Goal: Task Accomplishment & Management: Complete application form

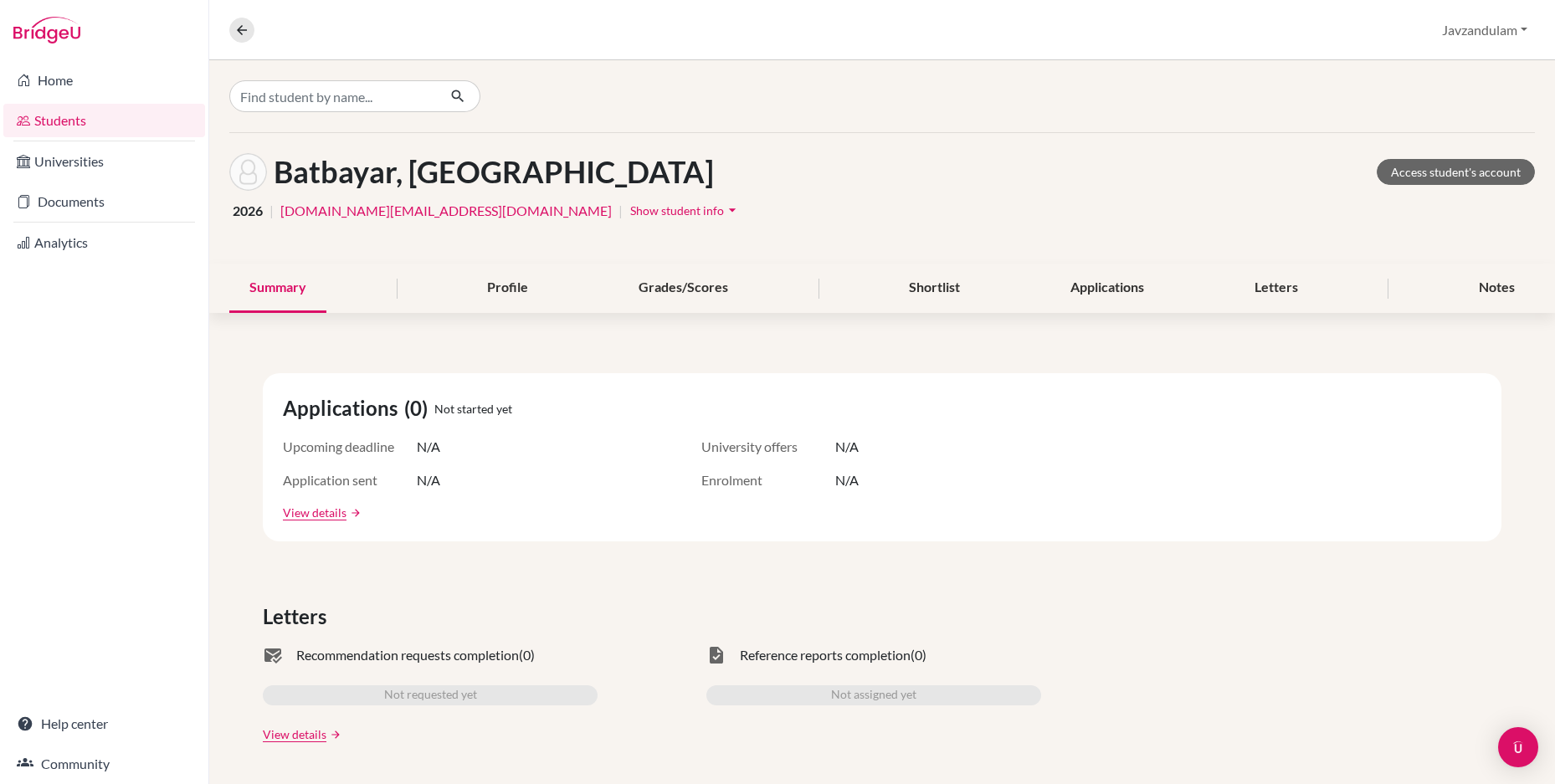
click at [41, 117] on link "Students" at bounding box center [104, 121] width 202 height 34
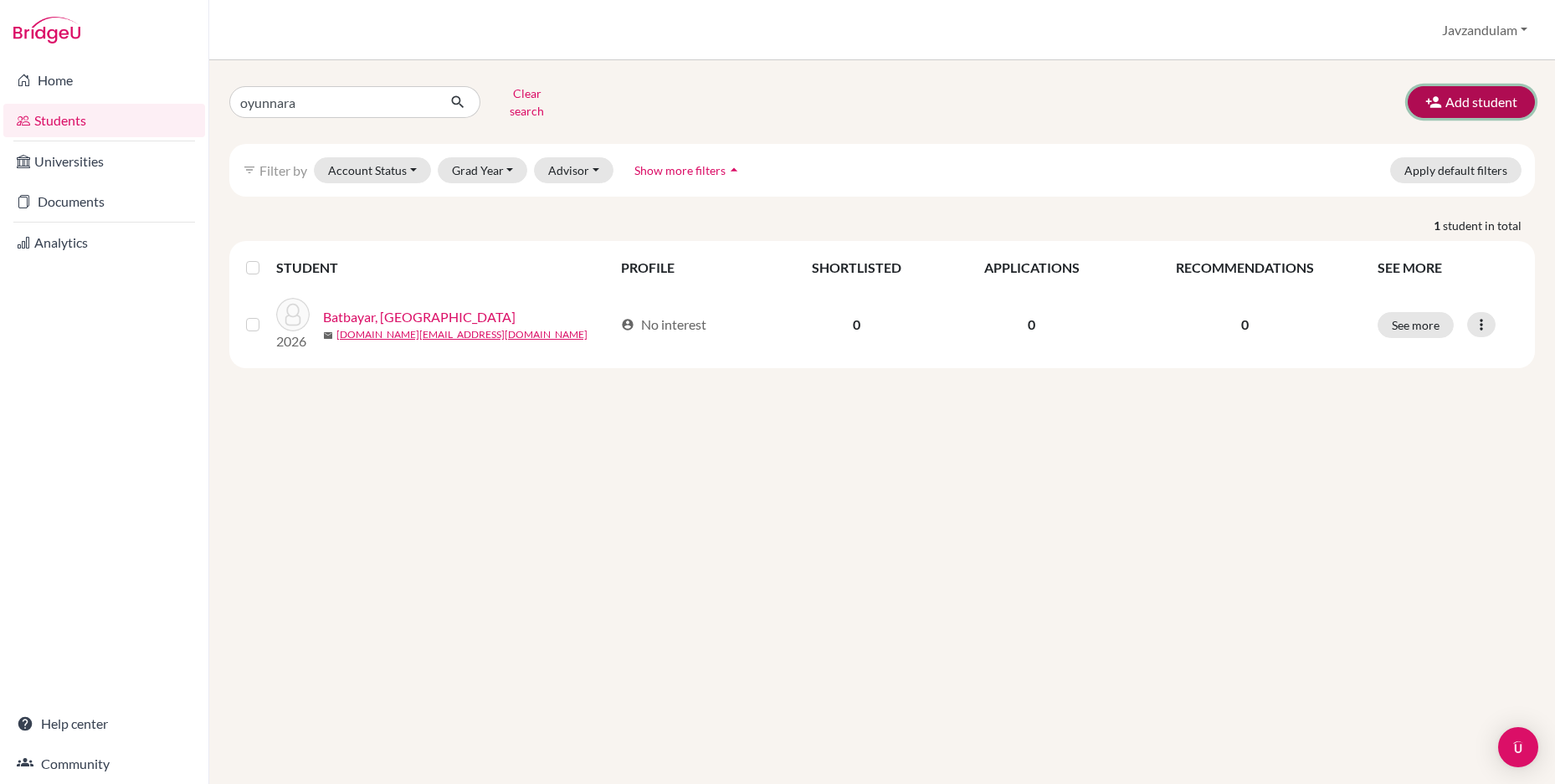
click at [1463, 90] on button "Add student" at bounding box center [1471, 102] width 127 height 32
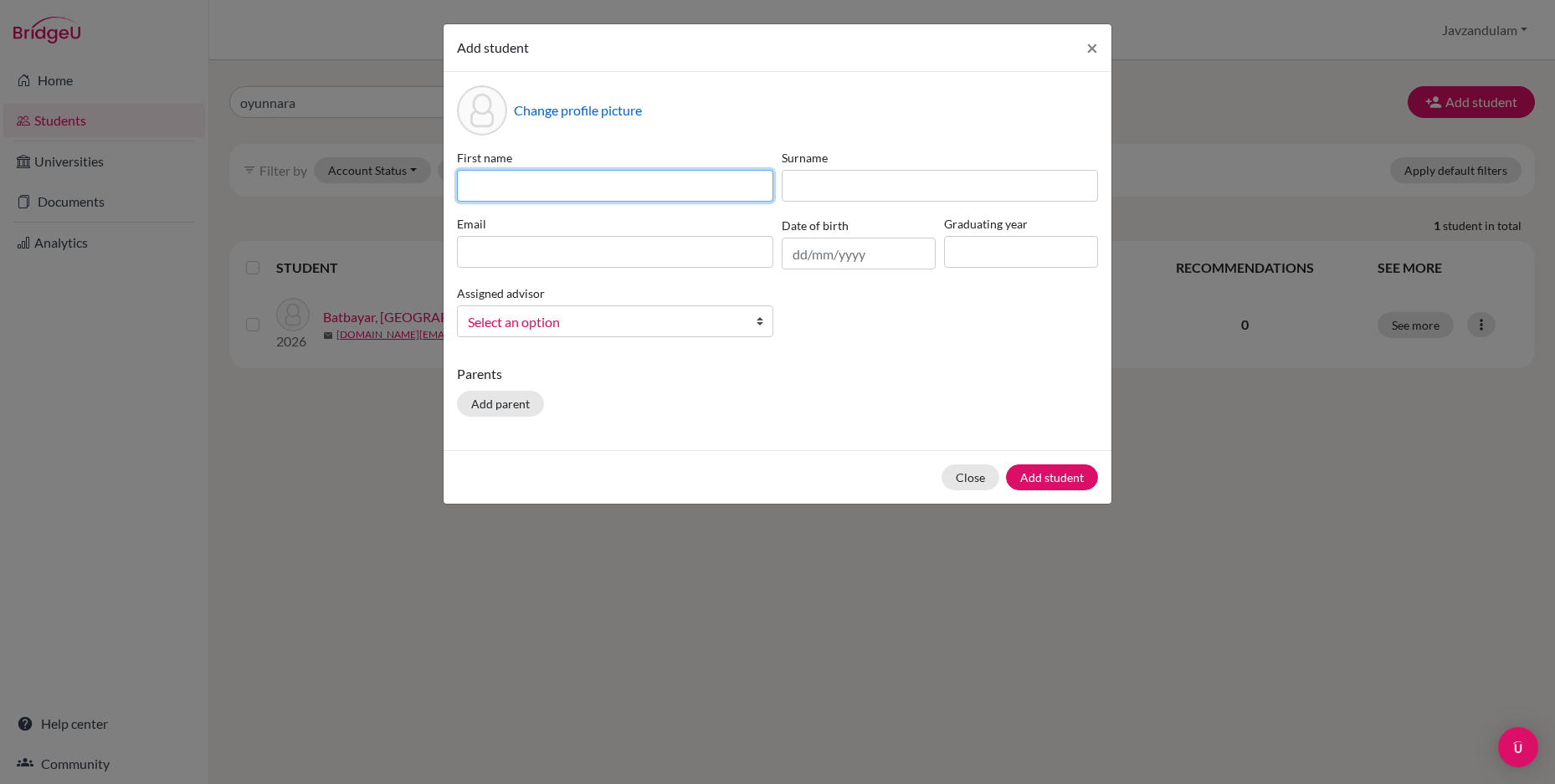
click at [530, 187] on input at bounding box center [615, 186] width 317 height 32
type input "M"
type input "Norovsuren"
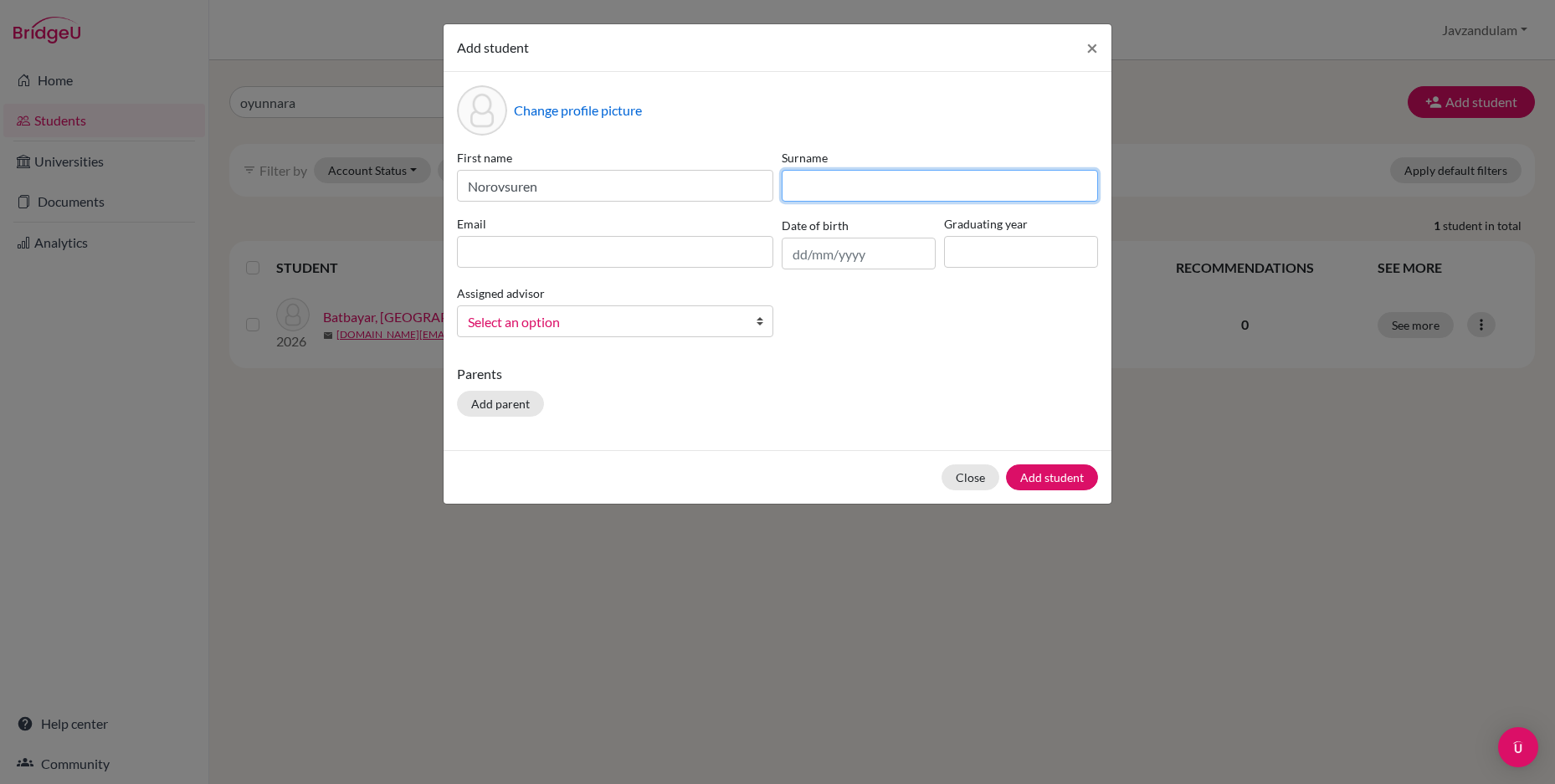
click at [830, 190] on input at bounding box center [939, 186] width 317 height 32
type input "Bat-Orgil"
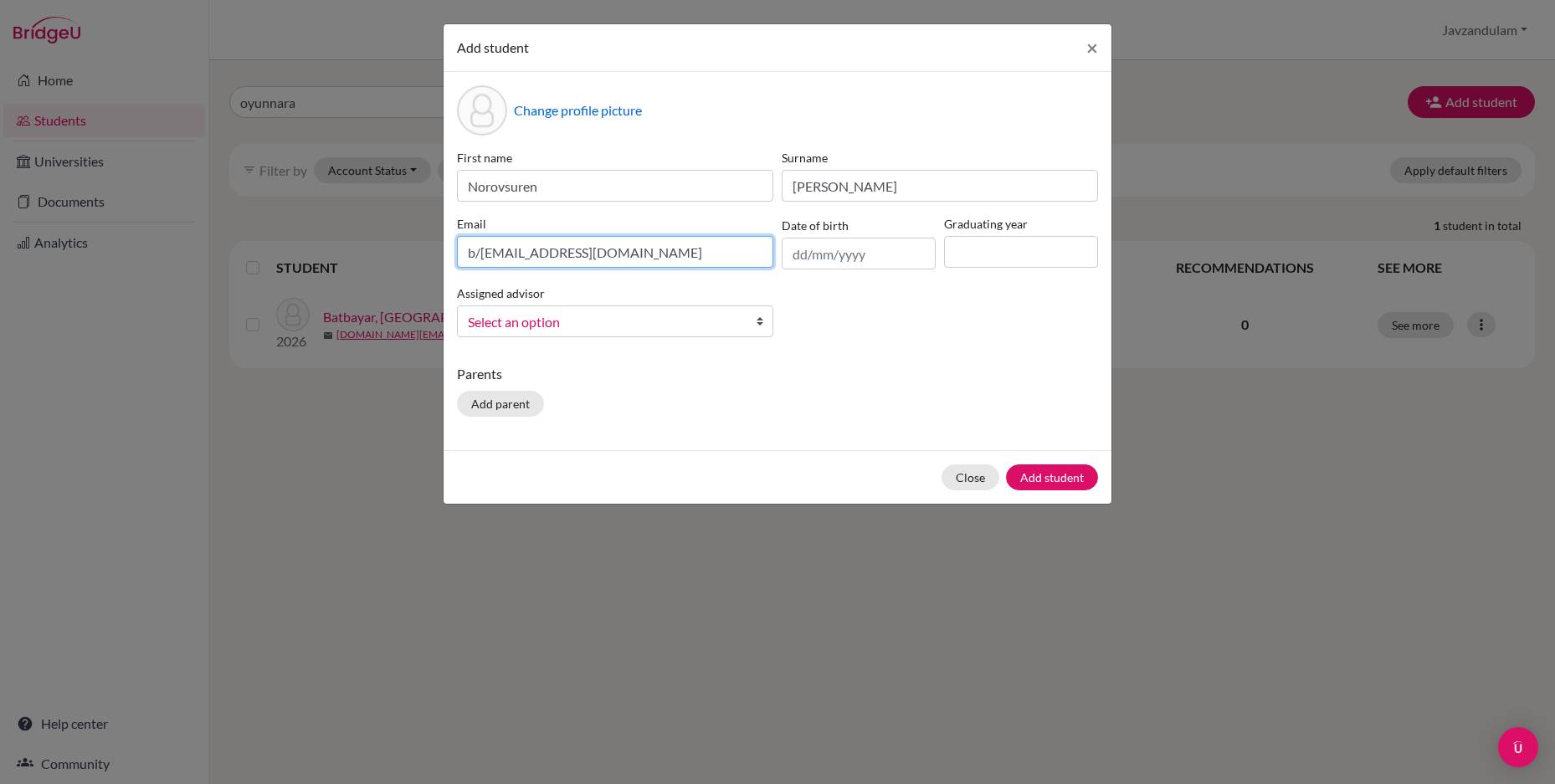
click at [482, 255] on input "b/norov007@gmail.com" at bounding box center [615, 252] width 317 height 32
type input "b.norov007@gmail.com"
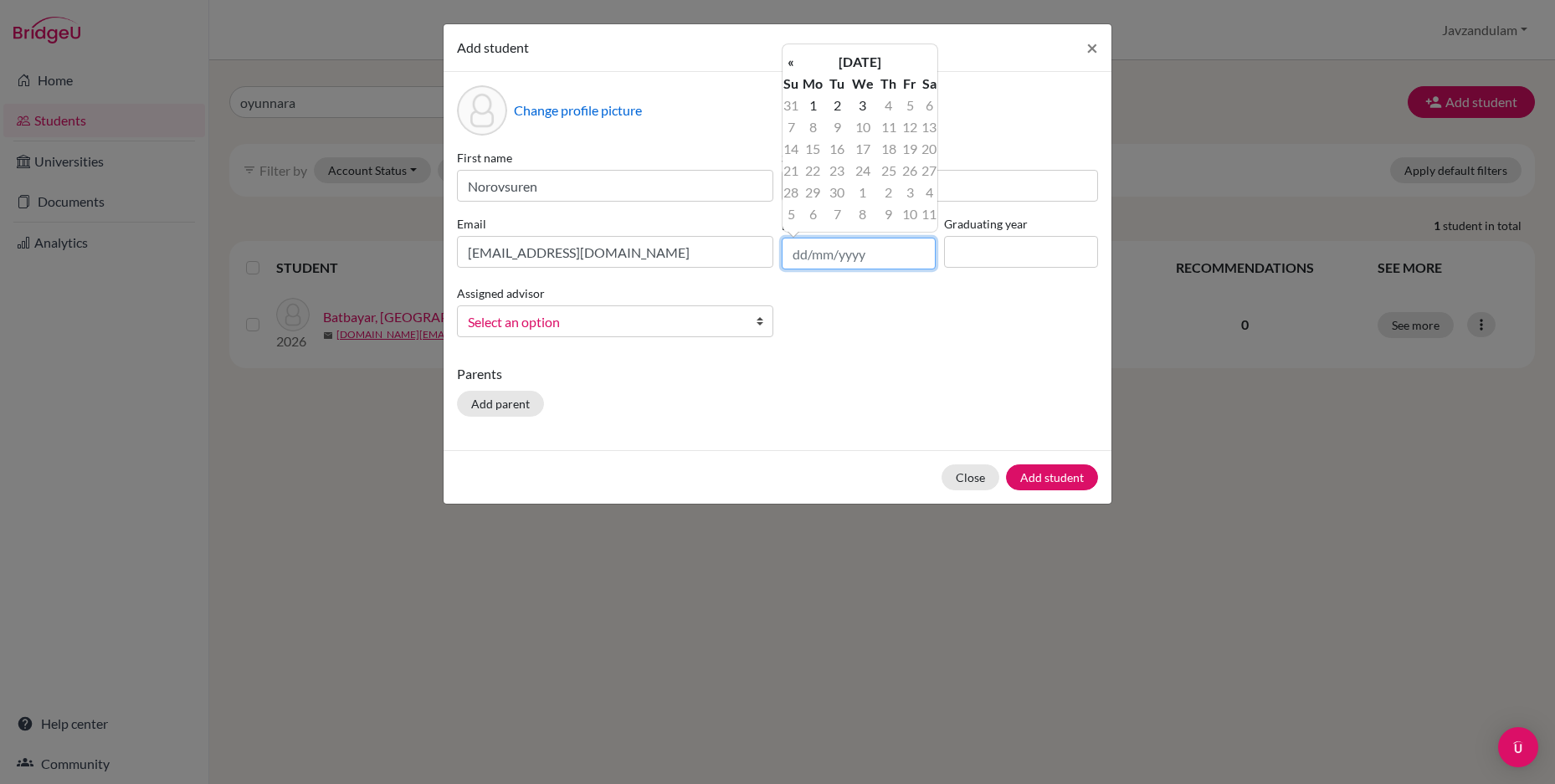
click at [827, 256] on input "text" at bounding box center [858, 254] width 154 height 32
click at [896, 71] on th "September 2025" at bounding box center [860, 62] width 122 height 22
click at [861, 69] on th "2025" at bounding box center [860, 68] width 122 height 22
click at [863, 64] on th "2020-2029" at bounding box center [860, 68] width 122 height 22
click at [846, 99] on span "2000" at bounding box center [841, 103] width 35 height 45
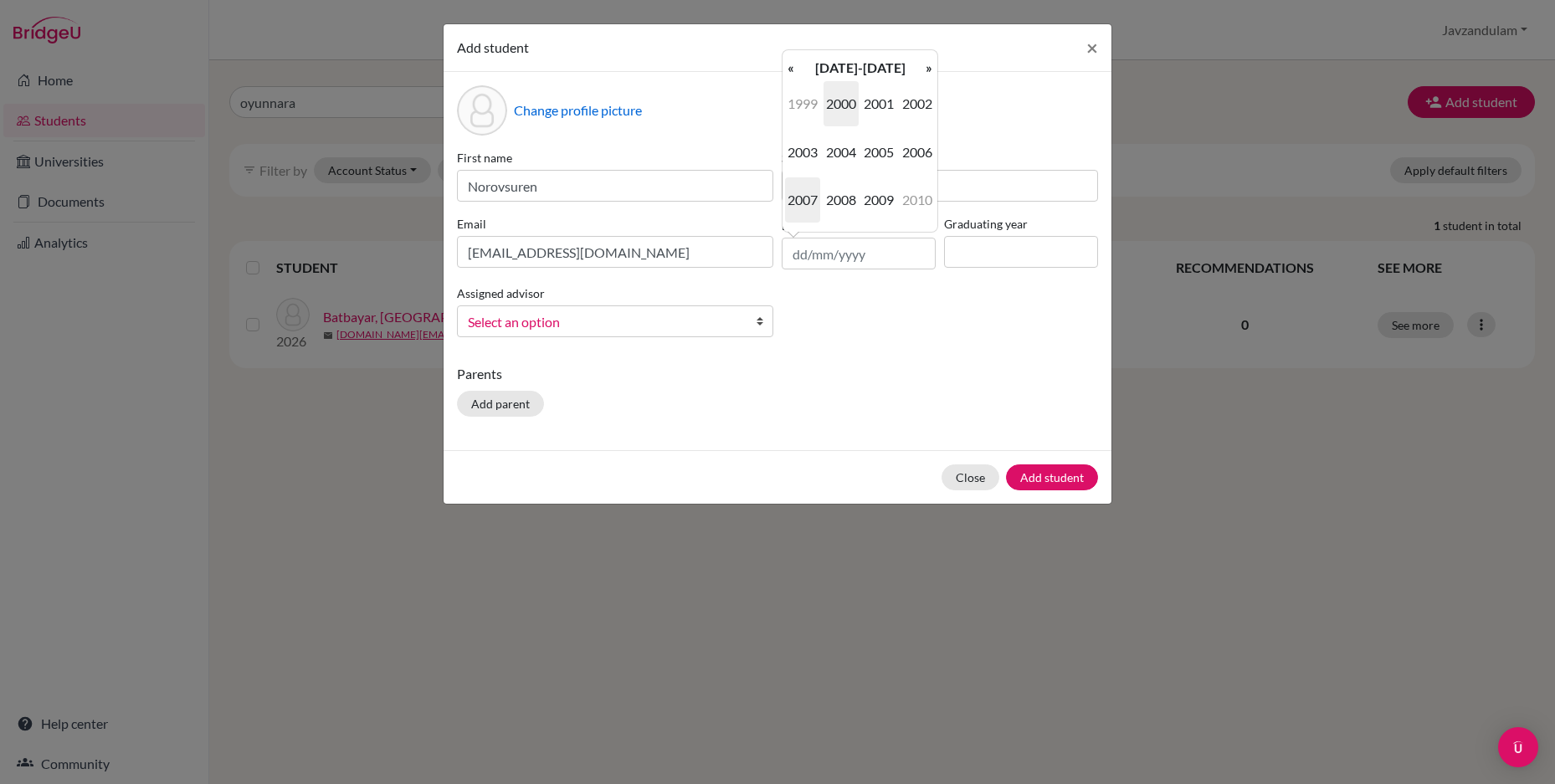
click at [808, 195] on span "2007" at bounding box center [803, 199] width 35 height 45
click at [839, 200] on span "Oct" at bounding box center [841, 199] width 35 height 45
click at [870, 173] on td "24" at bounding box center [862, 170] width 29 height 22
type input "24/10/2007"
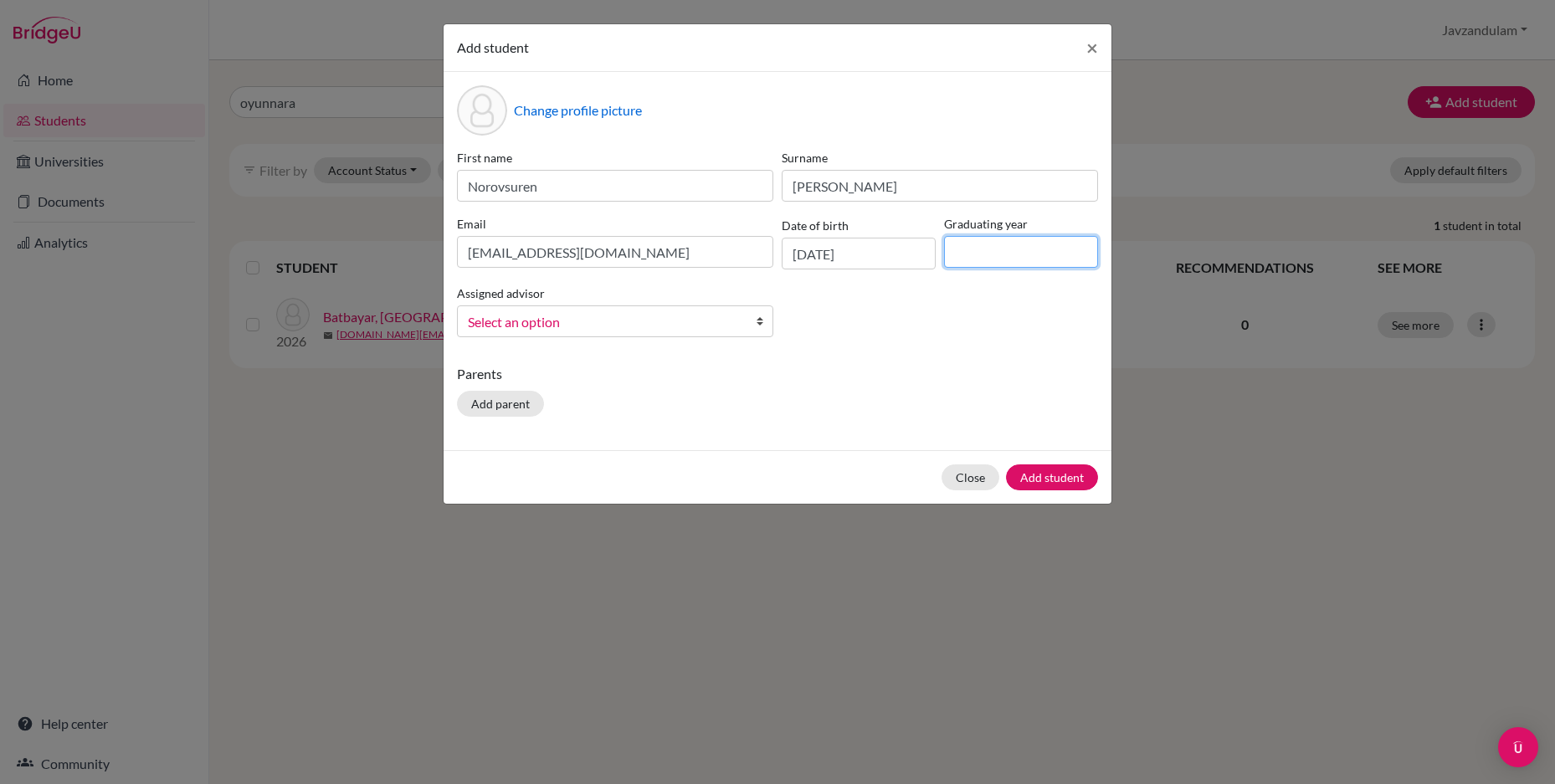
click at [981, 251] on input at bounding box center [1021, 252] width 154 height 32
type input "2026"
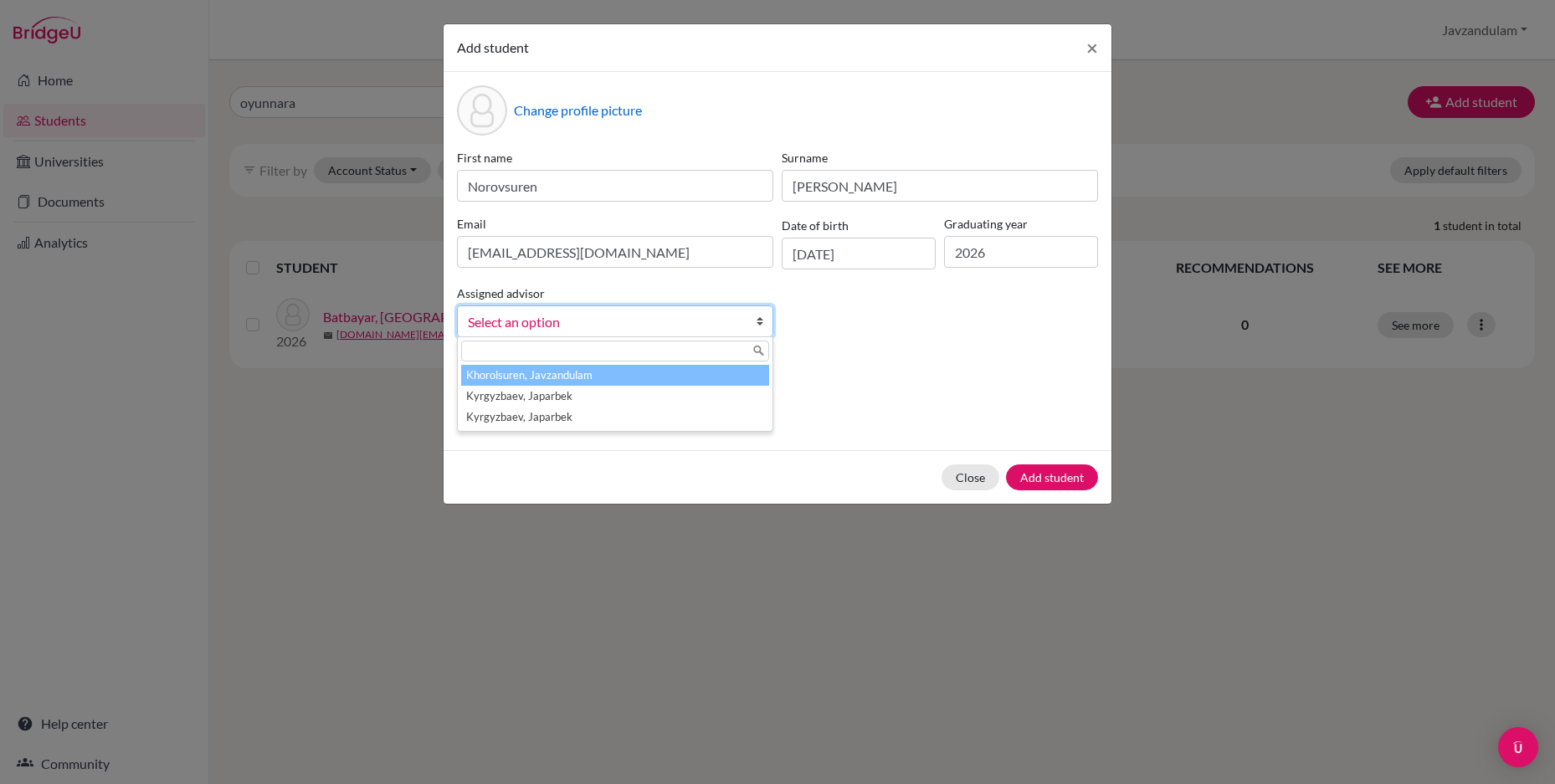
click at [557, 317] on span "Select an option" at bounding box center [604, 322] width 273 height 22
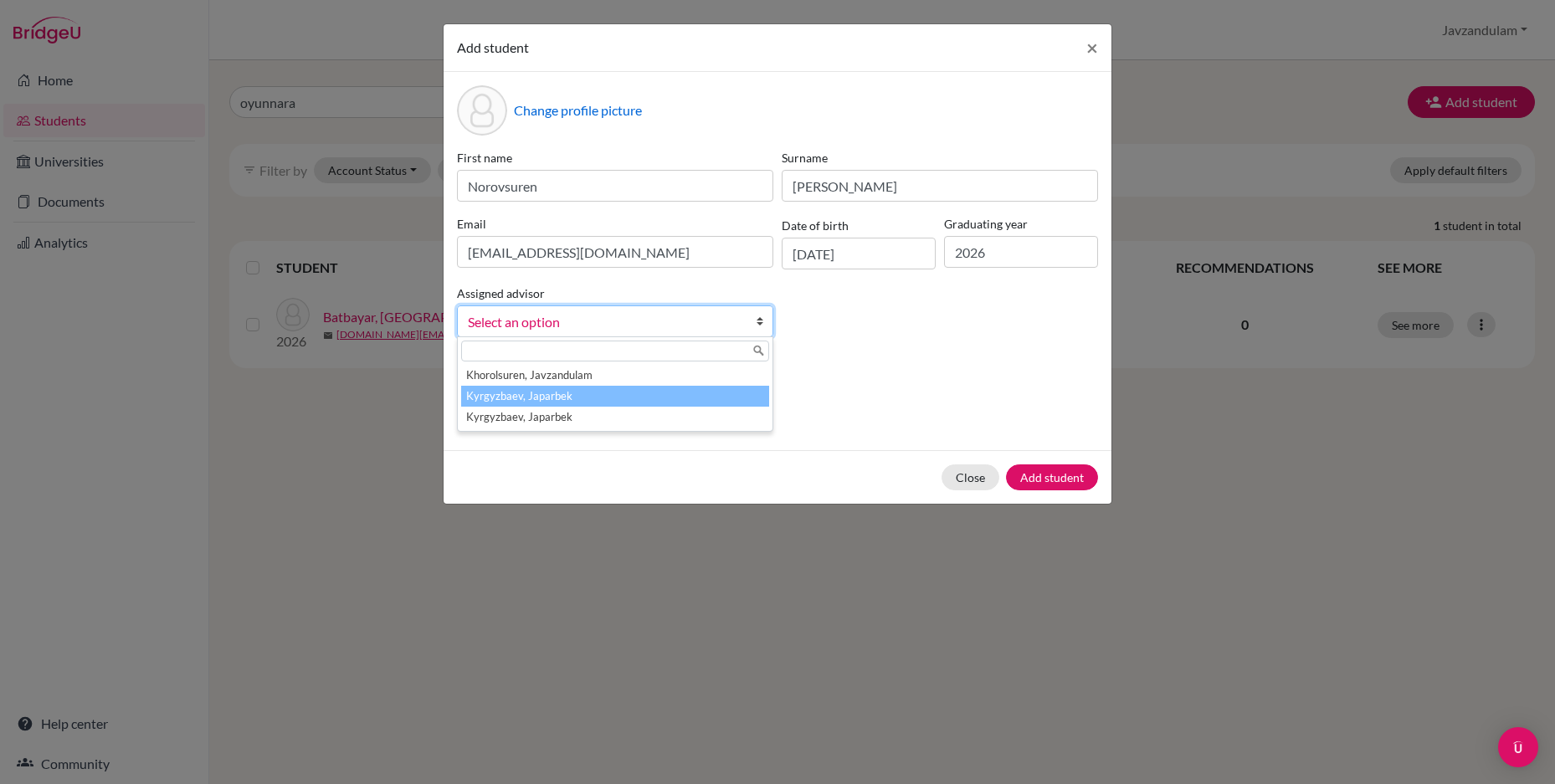
click at [545, 386] on li "Kyrgyzbaev, Japarbek" at bounding box center [615, 397] width 308 height 21
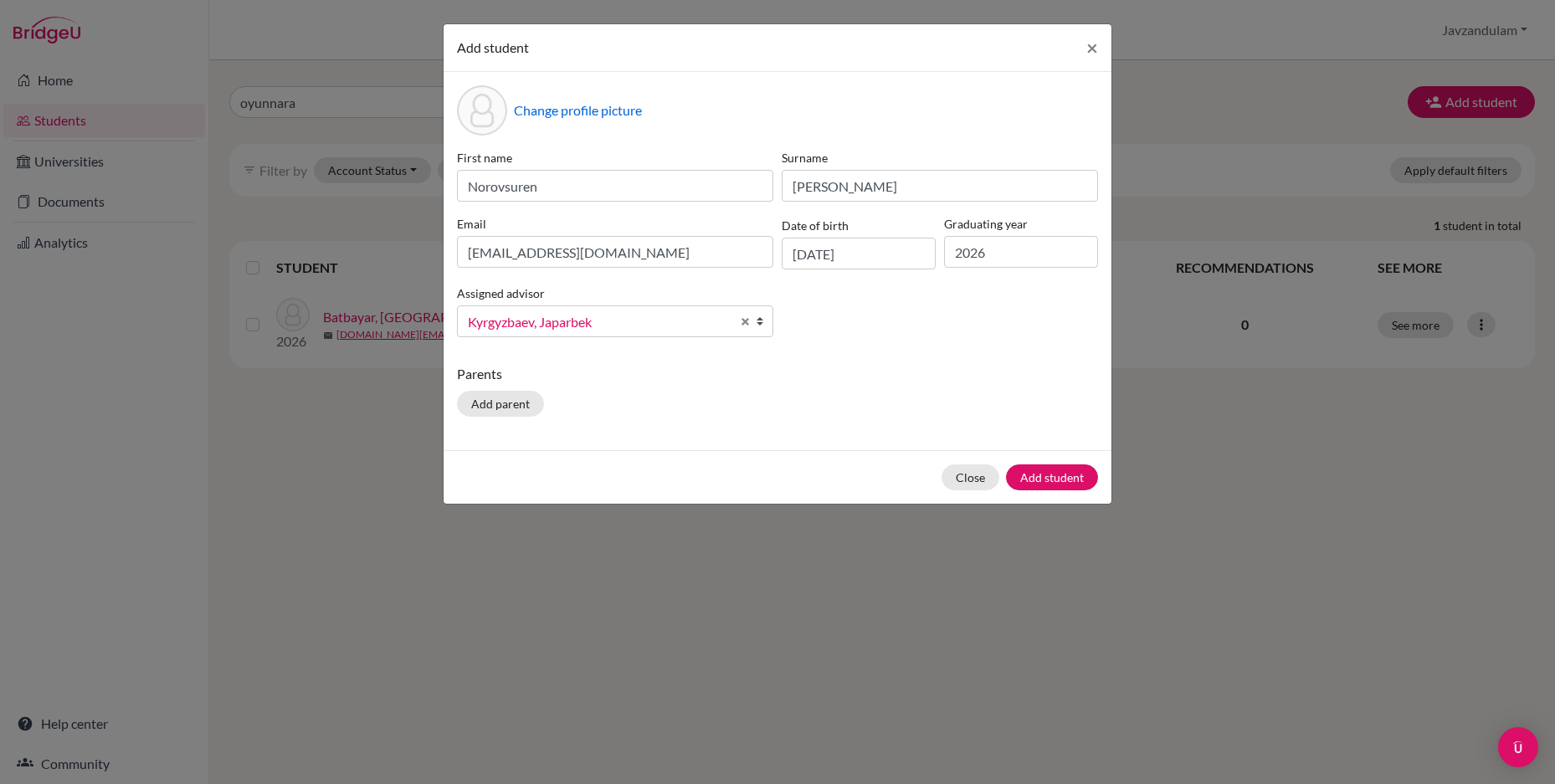
click at [565, 316] on span "Kyrgyzbaev, Japarbek" at bounding box center [600, 322] width 263 height 22
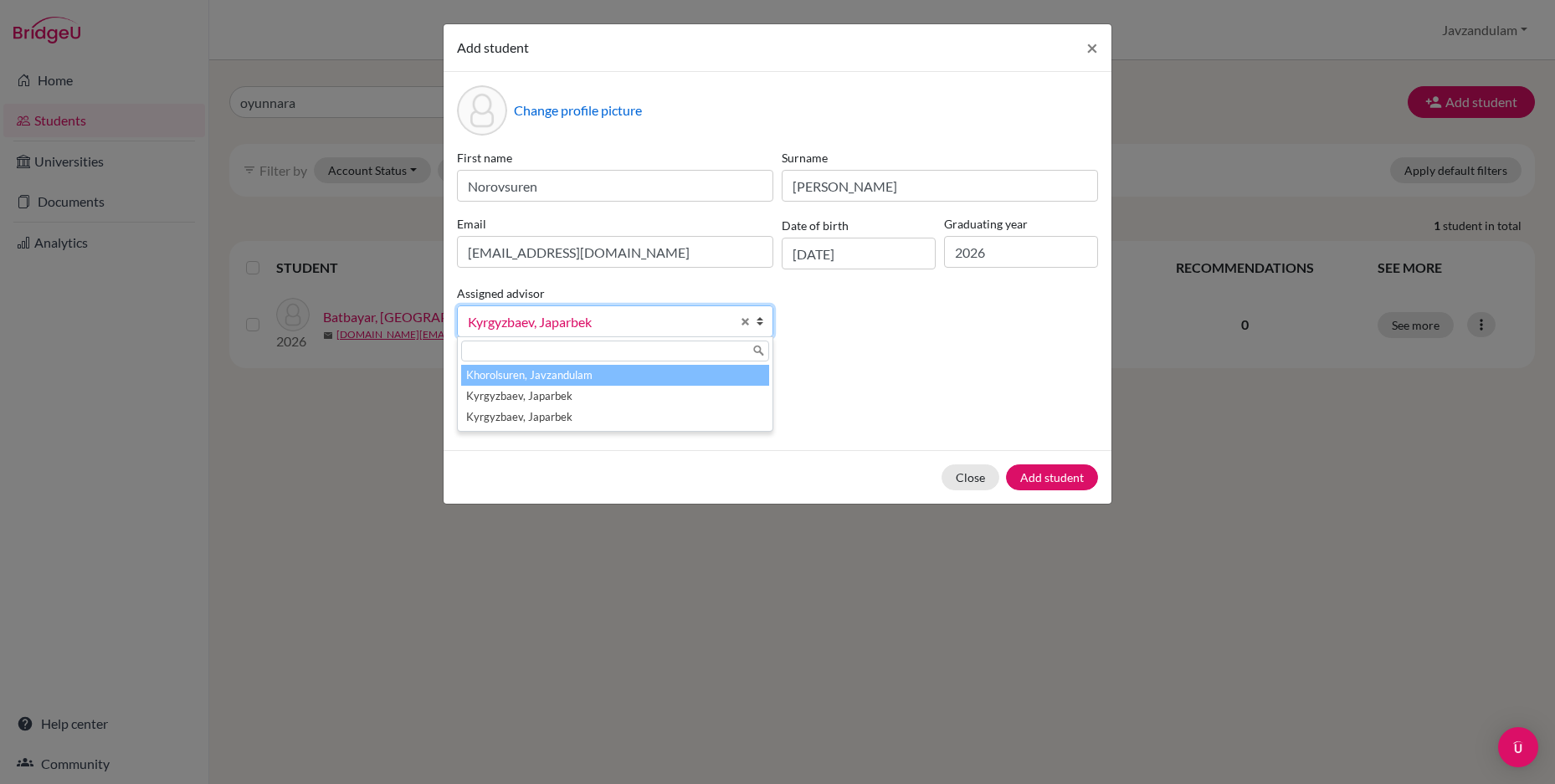
click at [562, 377] on li "Khorolsuren, Javzandulam" at bounding box center [615, 376] width 308 height 21
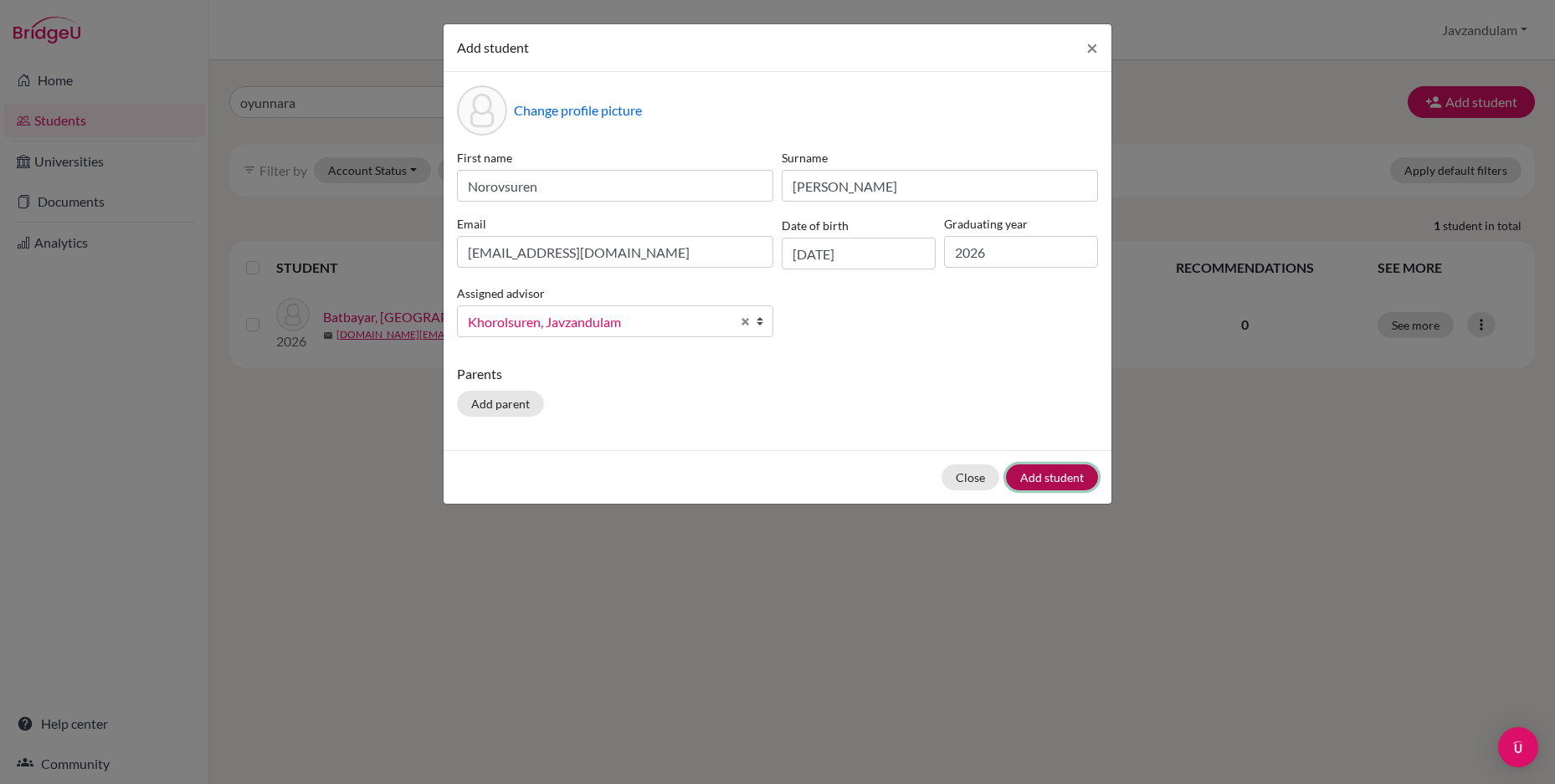
click at [1060, 471] on button "Add student" at bounding box center [1052, 477] width 92 height 26
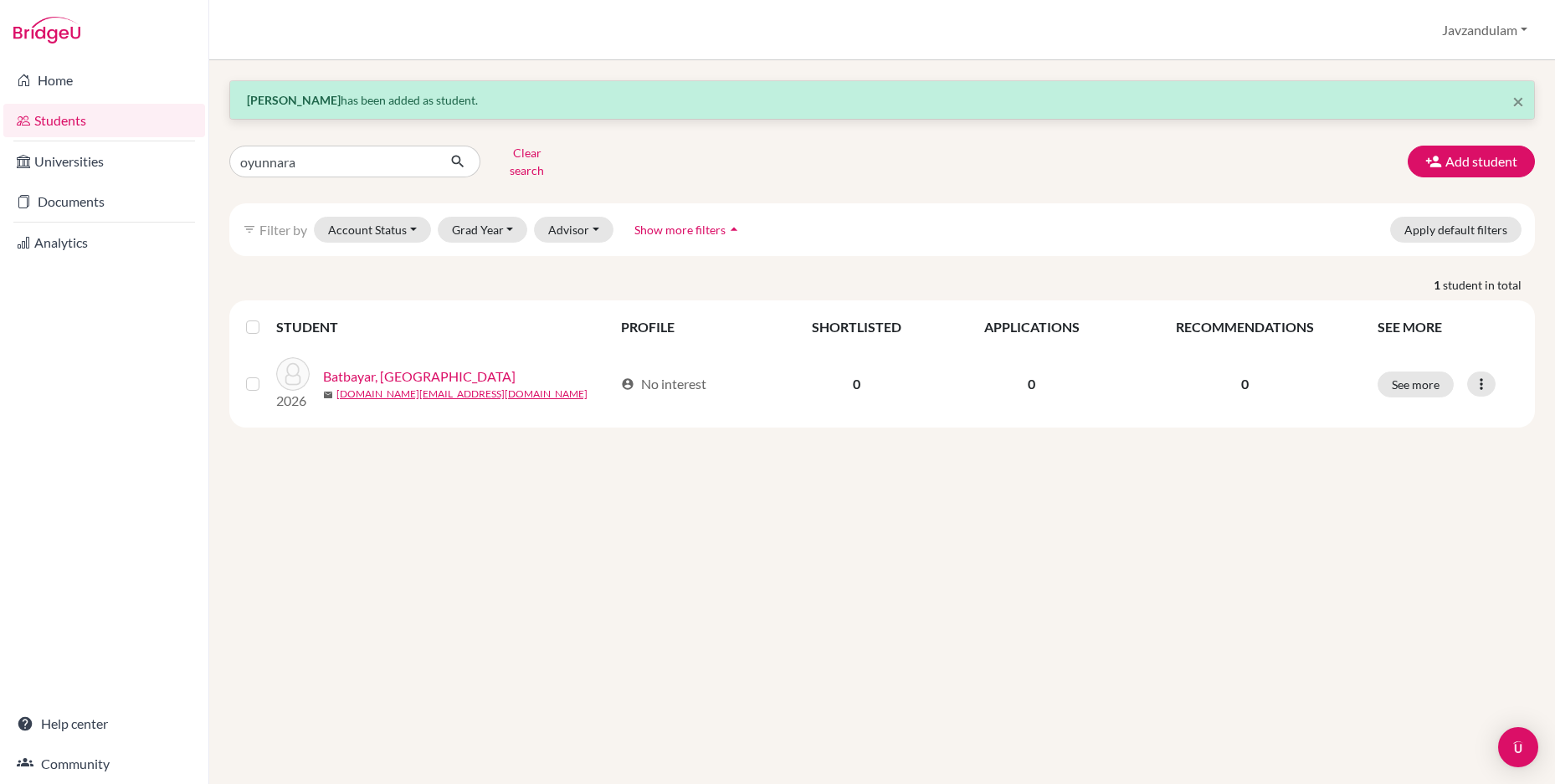
click at [72, 123] on link "Students" at bounding box center [104, 121] width 202 height 34
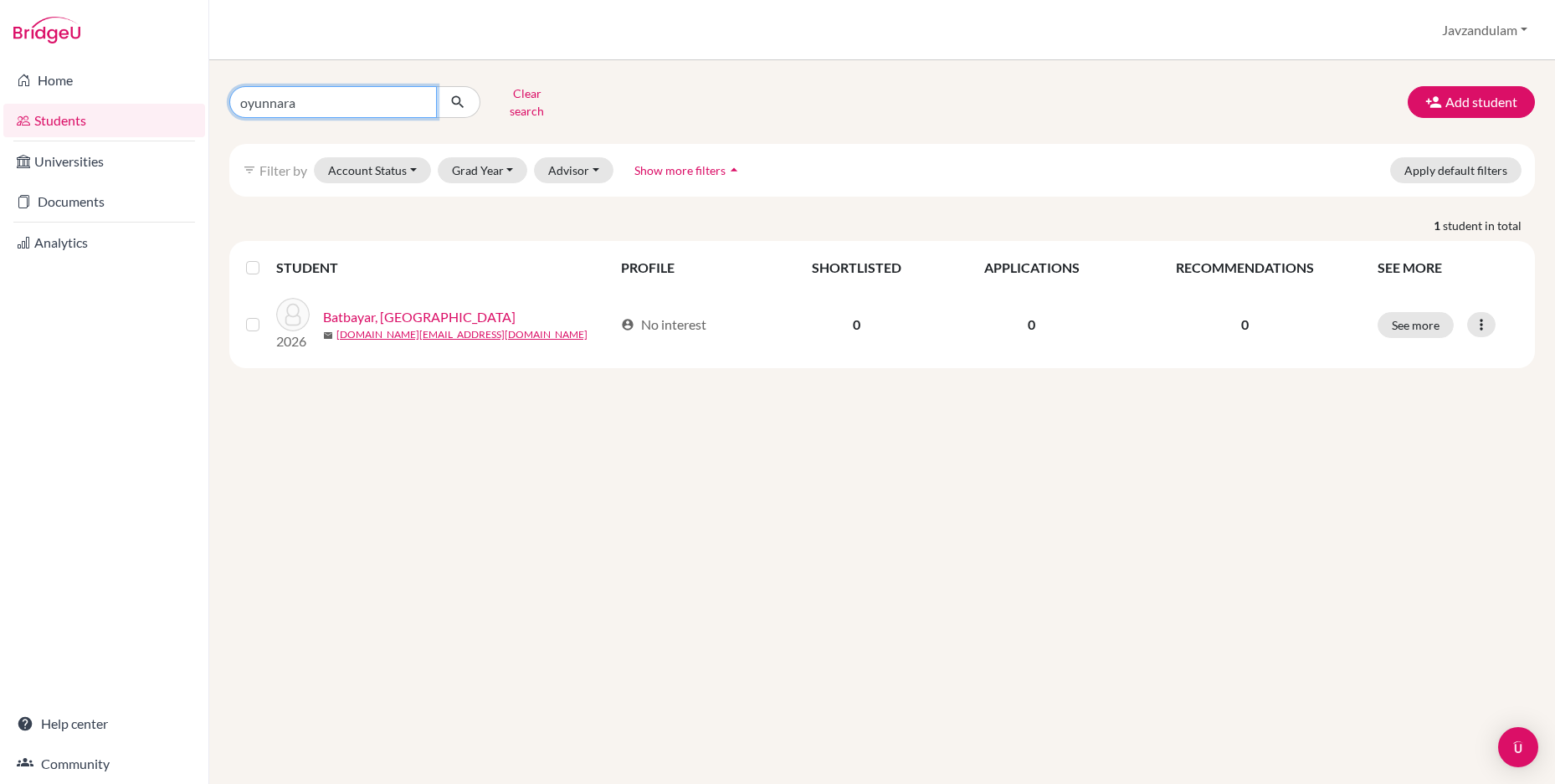
drag, startPoint x: 345, startPoint y: 99, endPoint x: -29, endPoint y: 66, distance: 375.5
click at [0, 66] on html "Home Students Universities Documents Analytics Help center Community Students o…" at bounding box center [777, 392] width 1555 height 784
click at [548, 97] on button "Clear search" at bounding box center [527, 101] width 93 height 43
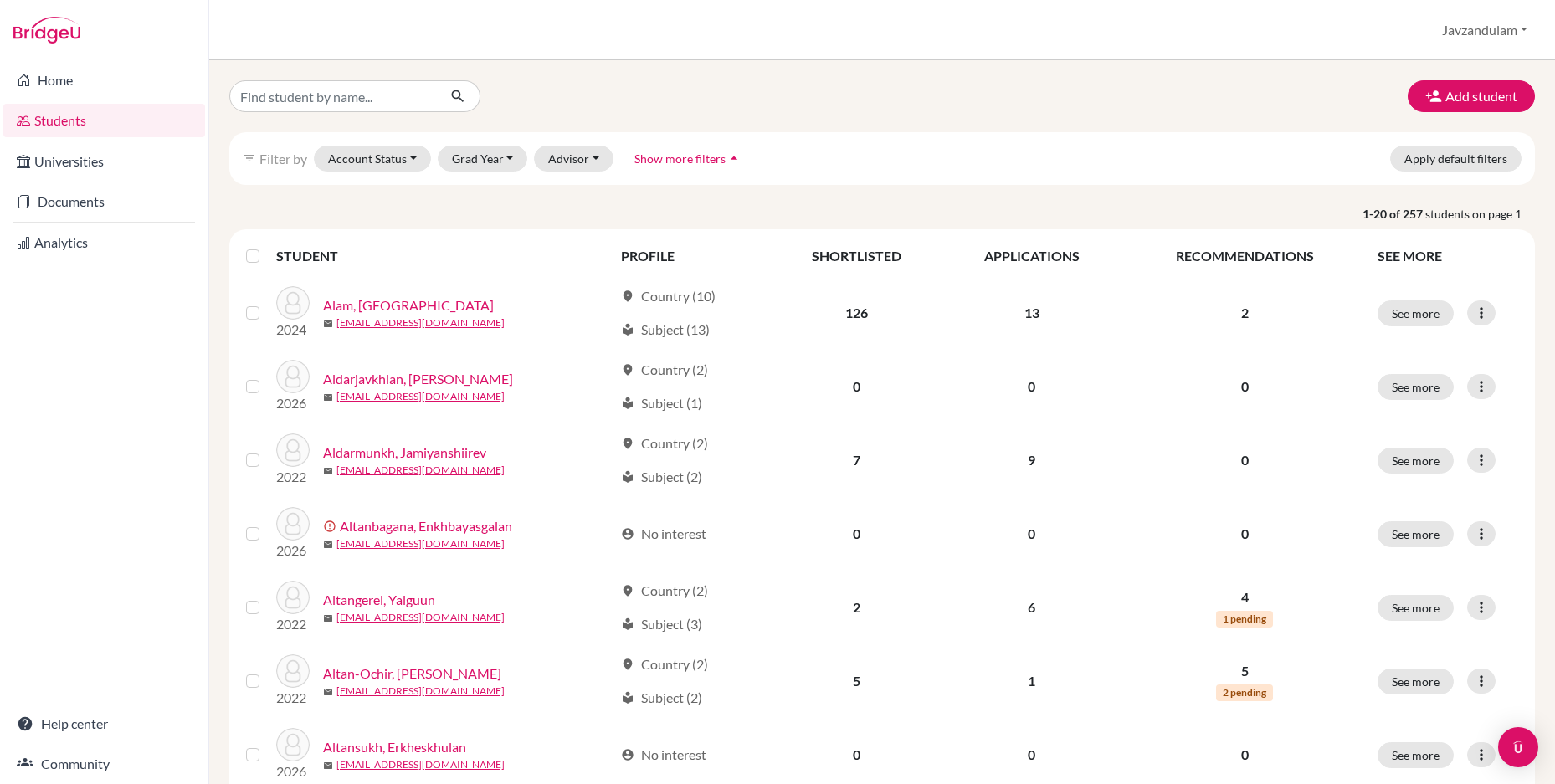
click at [1362, 163] on div "filter_list Filter by Account Status Active accounts Archived accounts Register…" at bounding box center [882, 159] width 1306 height 53
click at [384, 98] on input "Find student by name..." at bounding box center [333, 96] width 207 height 32
type input "norovs"
click button "submit" at bounding box center [458, 96] width 44 height 32
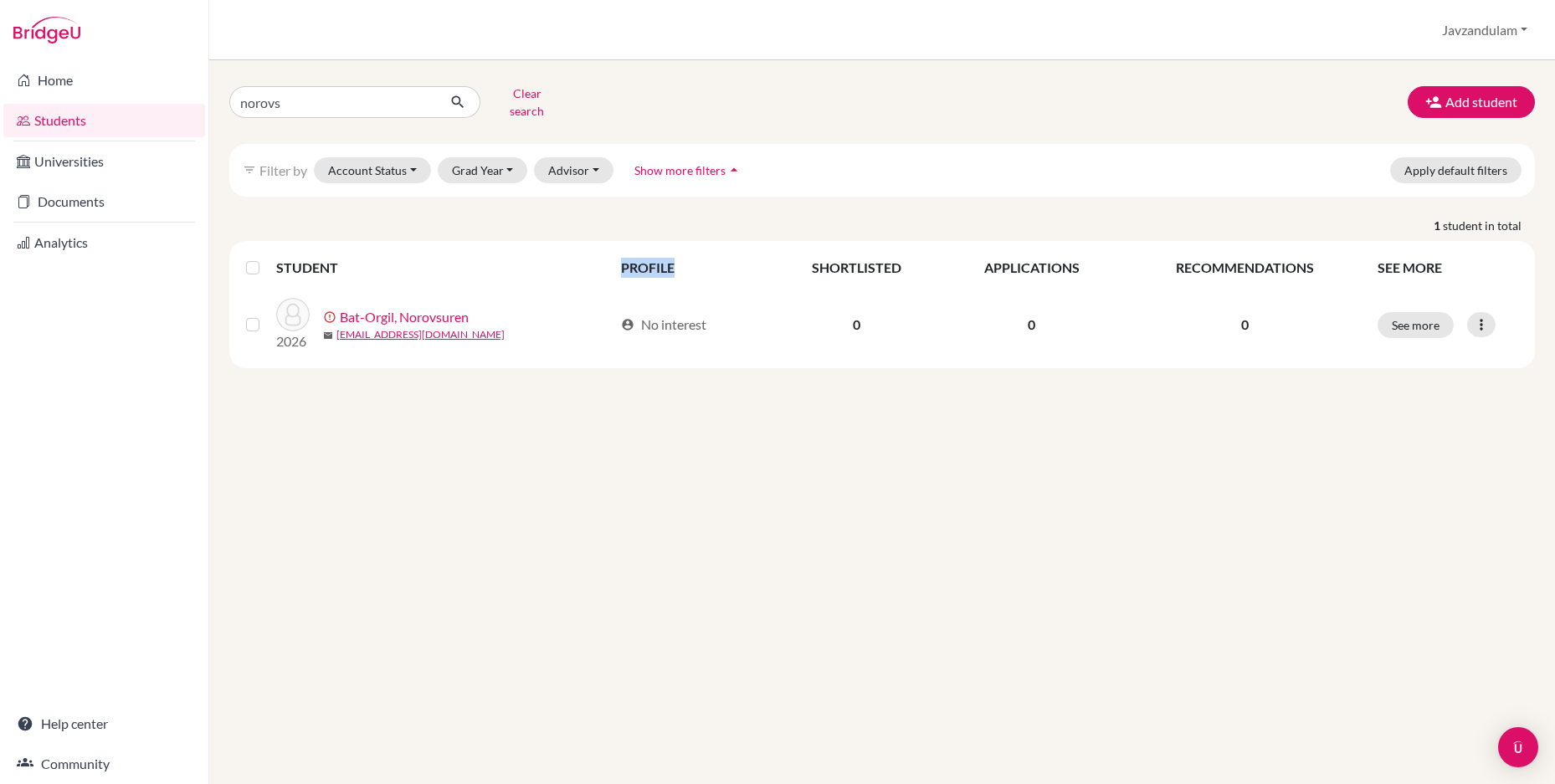
drag, startPoint x: 680, startPoint y: 256, endPoint x: 535, endPoint y: 254, distance: 145.0
click at [535, 254] on tr "STUDENT PROFILE SHORTLISTED APPLICATIONS RECOMMENDATIONS SEE MORE" at bounding box center [882, 268] width 1292 height 41
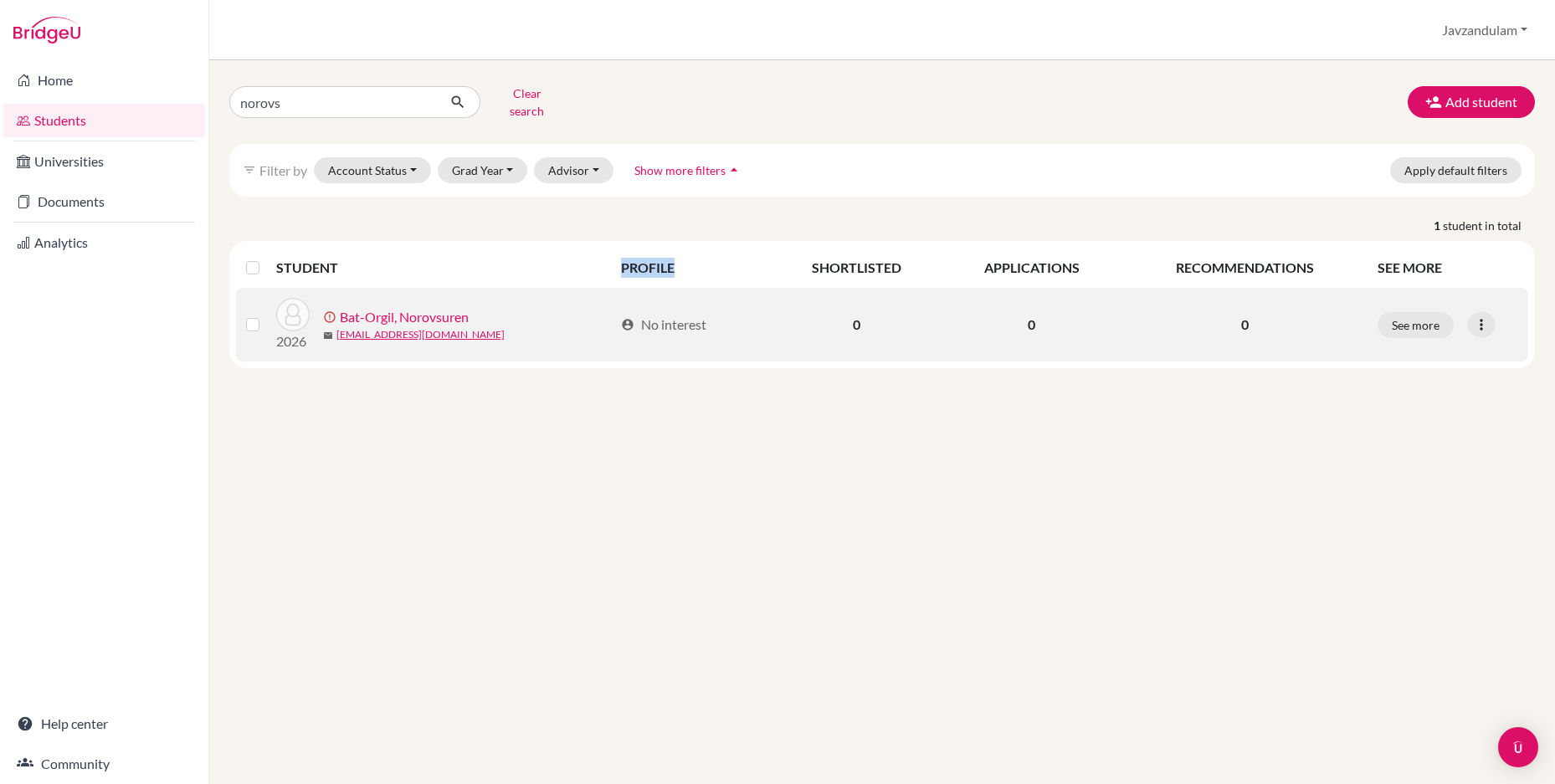
click at [378, 307] on link "Bat-Orgil, Norovsuren" at bounding box center [404, 317] width 129 height 20
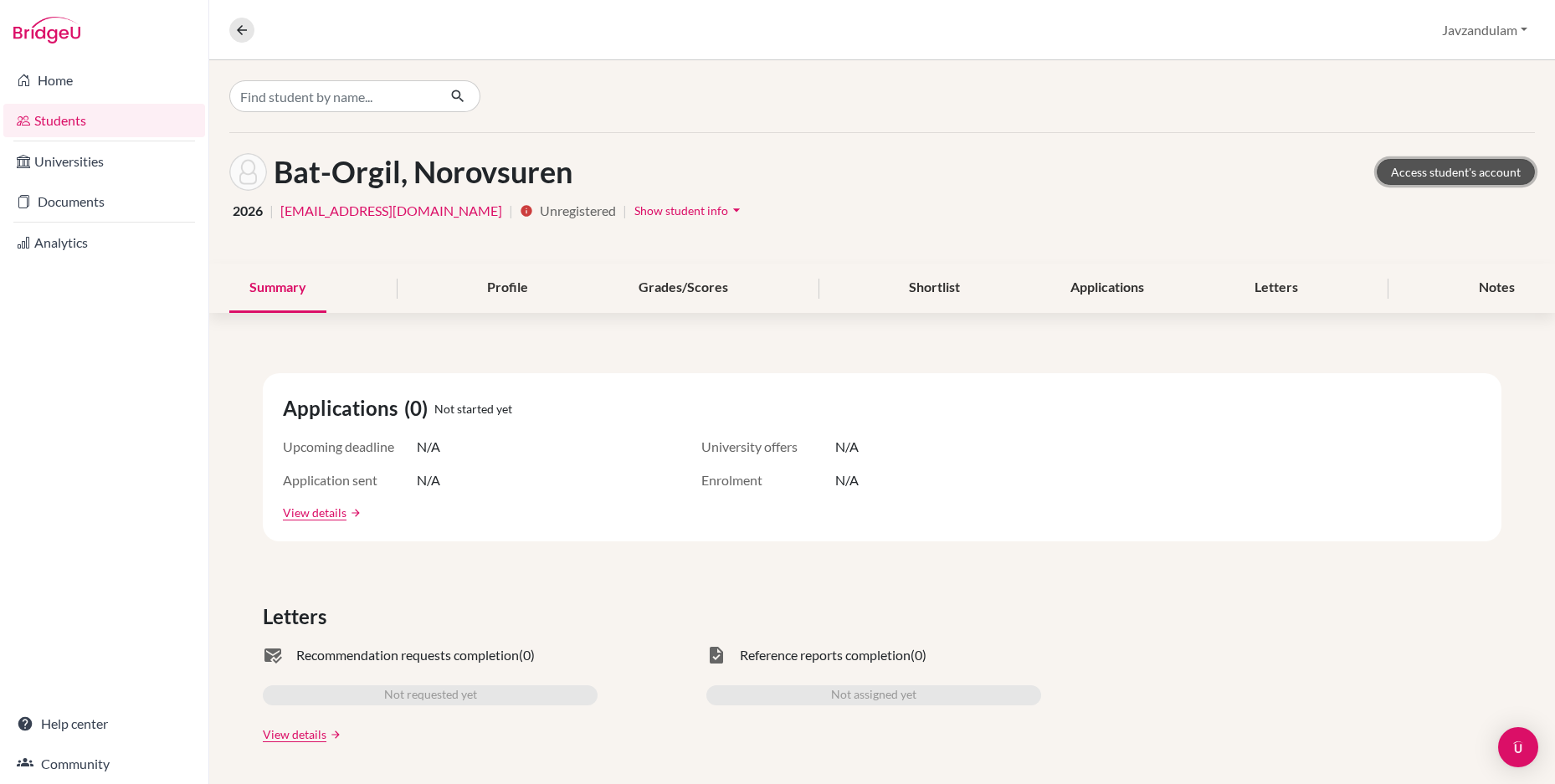
click at [1430, 172] on link "Access student's account" at bounding box center [1455, 171] width 158 height 26
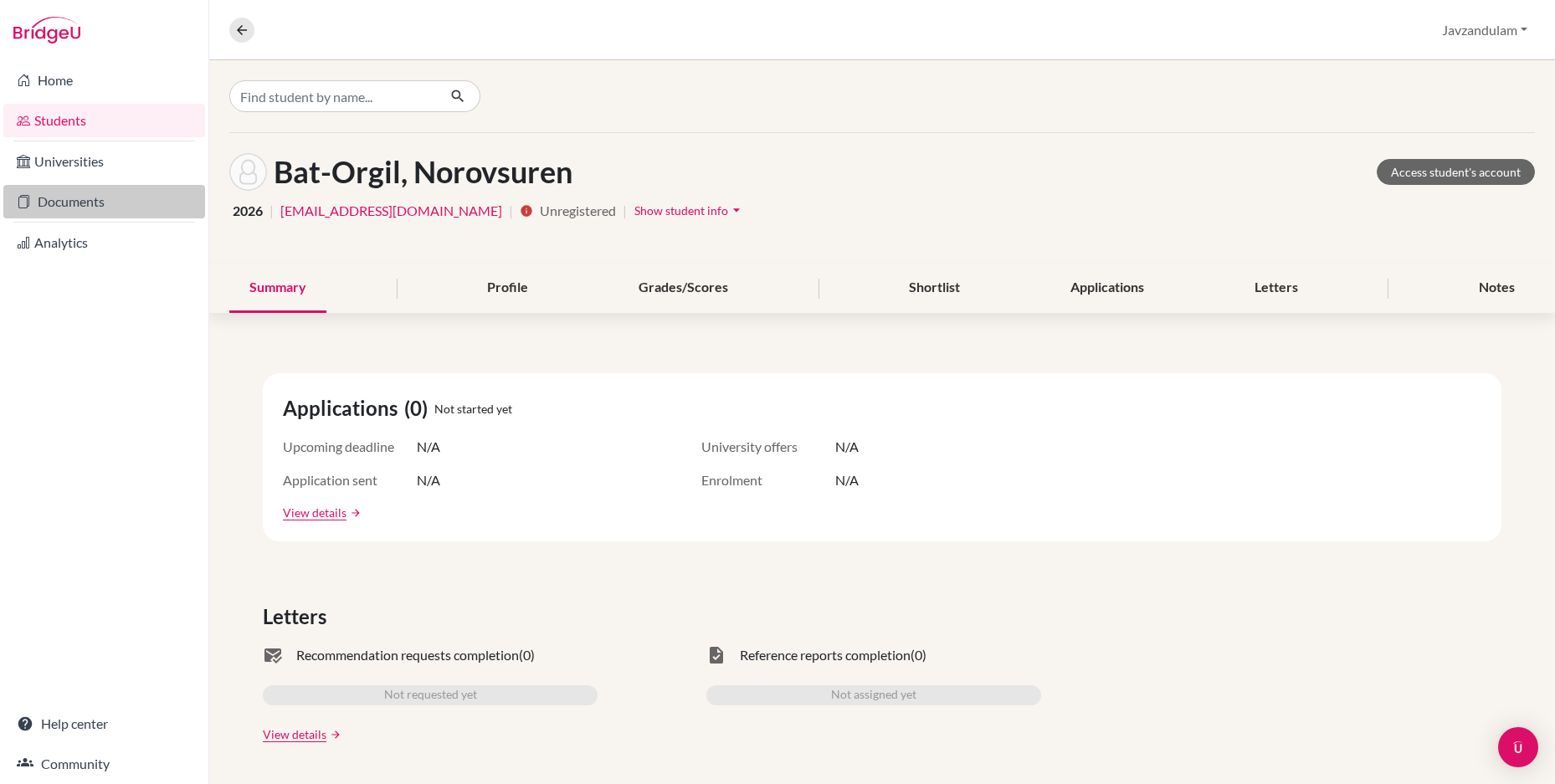
click at [69, 209] on link "Documents" at bounding box center [104, 202] width 202 height 34
